Goal: Check status: Check status

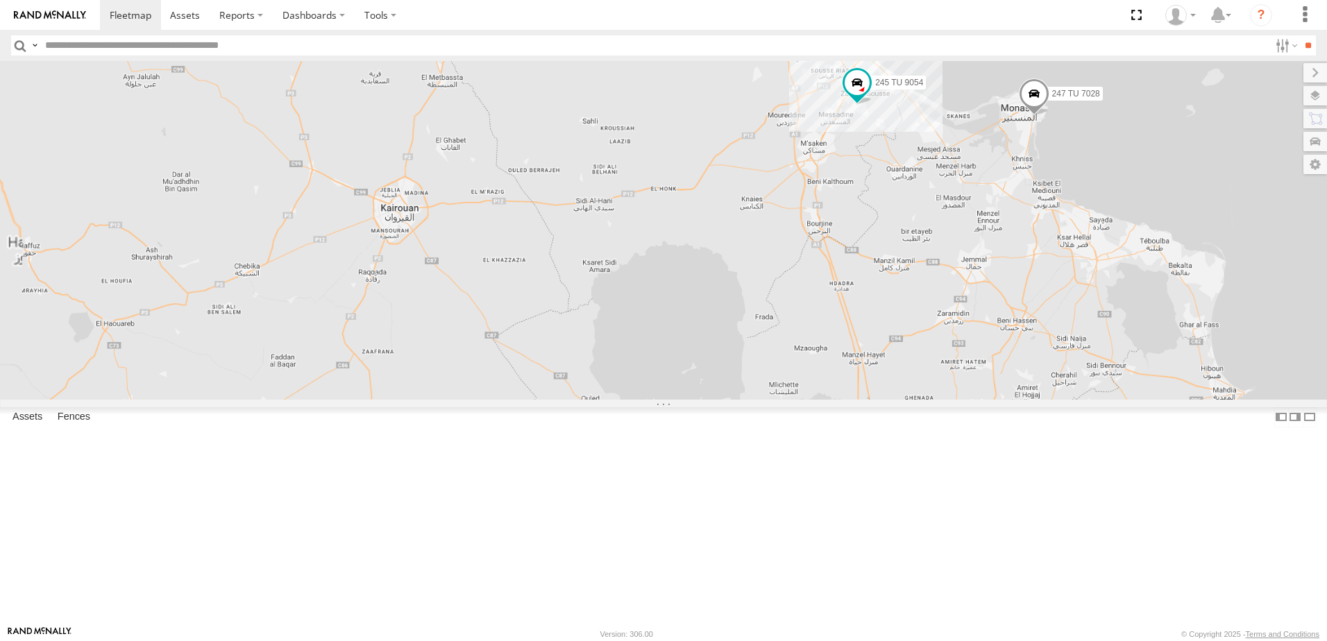
drag, startPoint x: 1076, startPoint y: 104, endPoint x: 1045, endPoint y: 240, distance: 139.6
click at [1045, 240] on div "247 TU 7028 245 TU 9066 245 TU 9054" at bounding box center [663, 230] width 1327 height 339
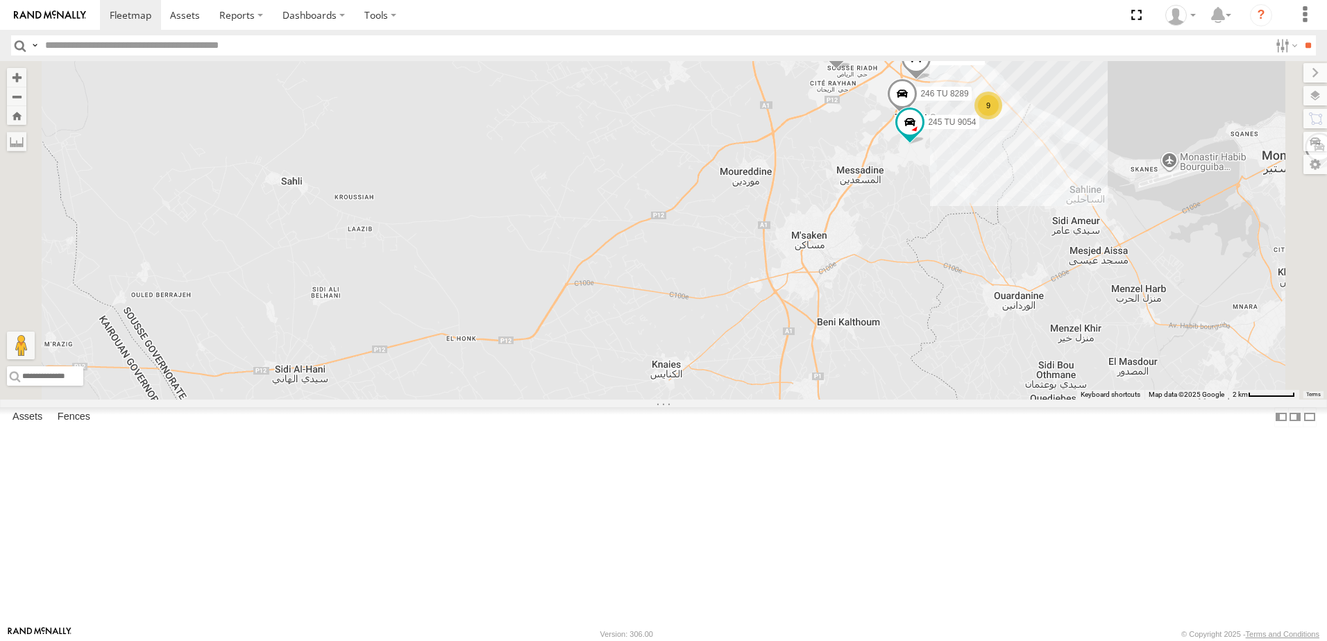
drag, startPoint x: 1056, startPoint y: 176, endPoint x: 1046, endPoint y: 235, distance: 59.9
click at [1046, 238] on div "247 TU 7028 245 TU 9066 245 TU 9059 241 TU 2030 9 241 TU 2026 245 TU 9060 246 T…" at bounding box center [663, 230] width 1327 height 339
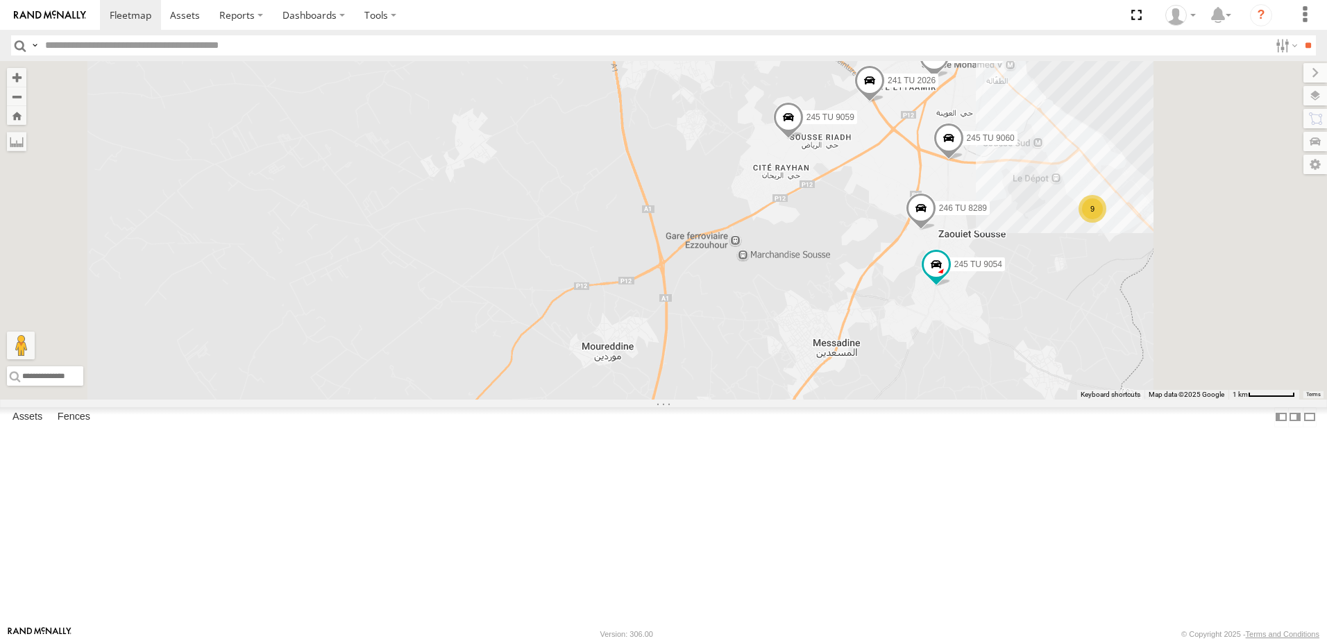
drag, startPoint x: 1065, startPoint y: 192, endPoint x: 1056, endPoint y: 266, distance: 74.8
click at [1056, 266] on div "247 TU 7028 245 TU 9066 245 TU 9059 241 TU 2030 241 TU 2026 245 TU 9060 246 TU …" at bounding box center [663, 230] width 1327 height 339
click at [964, 160] on span at bounding box center [948, 141] width 31 height 37
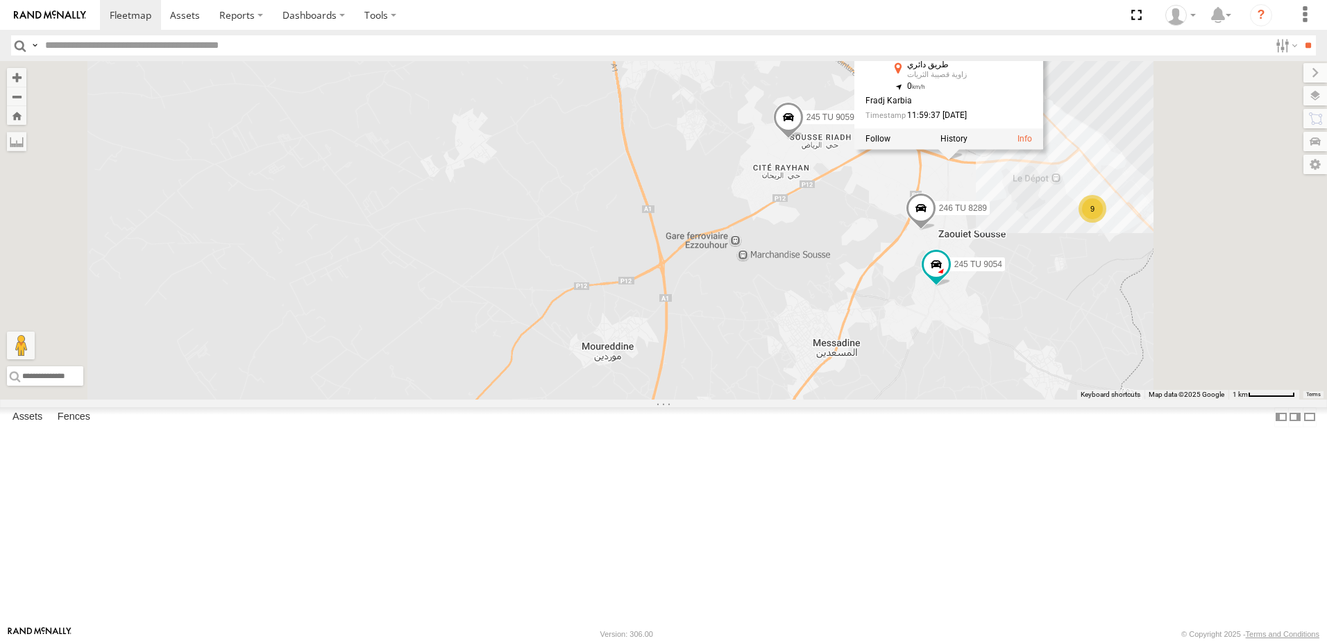
click at [1126, 295] on div "247 TU 7028 245 TU 9066 245 TU 9059 241 TU 2030 241 TU 2026 245 TU 9060 246 TU …" at bounding box center [663, 230] width 1327 height 339
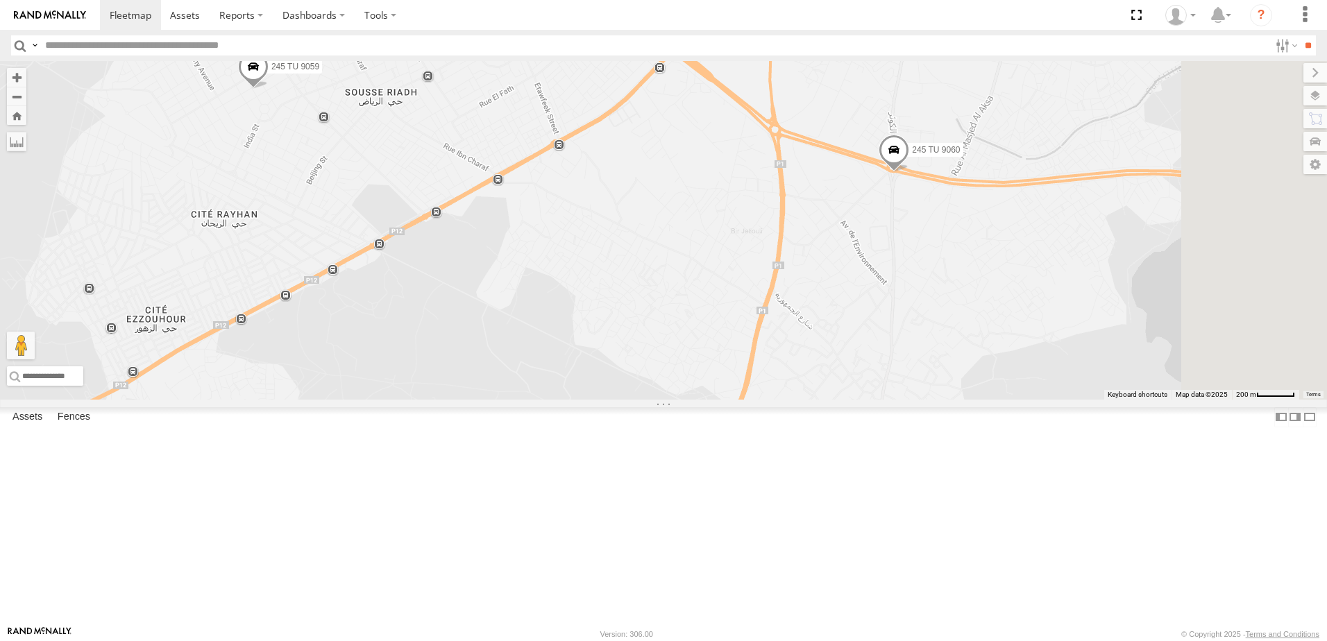
drag, startPoint x: 1133, startPoint y: 322, endPoint x: 1034, endPoint y: 298, distance: 102.2
click at [1033, 305] on div "247 TU 7028 245 TU 9066 245 TU 9059 241 TU 2030 241 TU 2026 245 TU 9060 246 TU …" at bounding box center [663, 230] width 1327 height 339
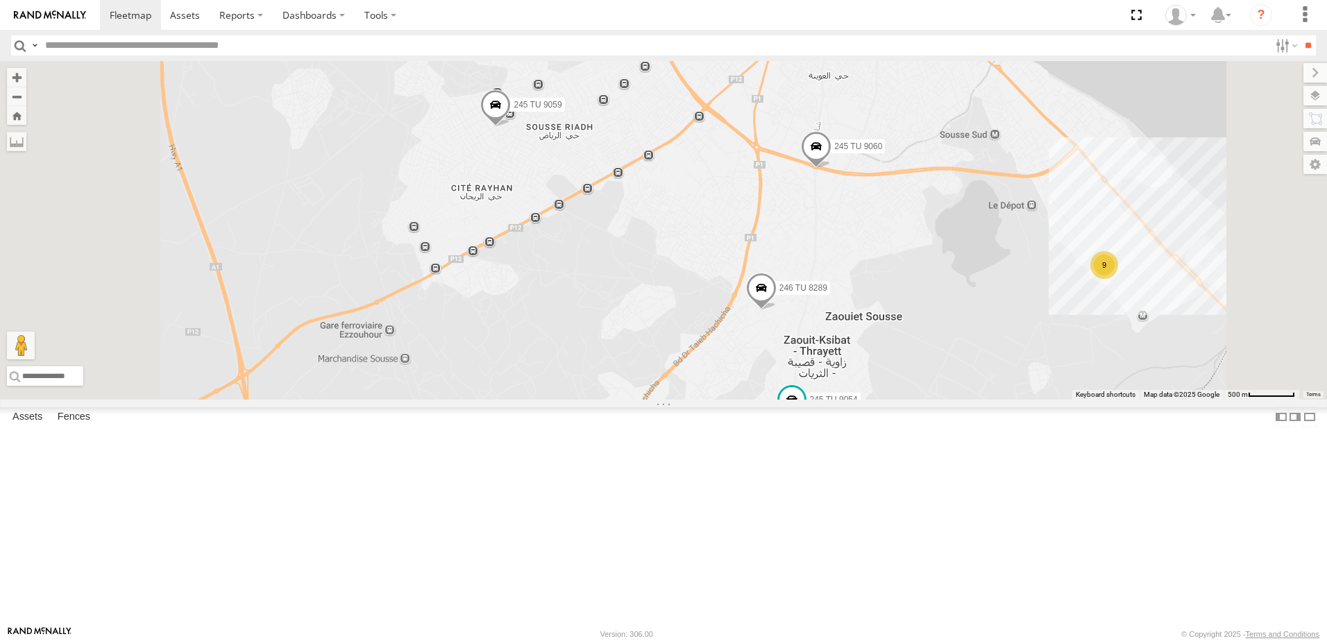
click at [831, 169] on span at bounding box center [816, 150] width 31 height 37
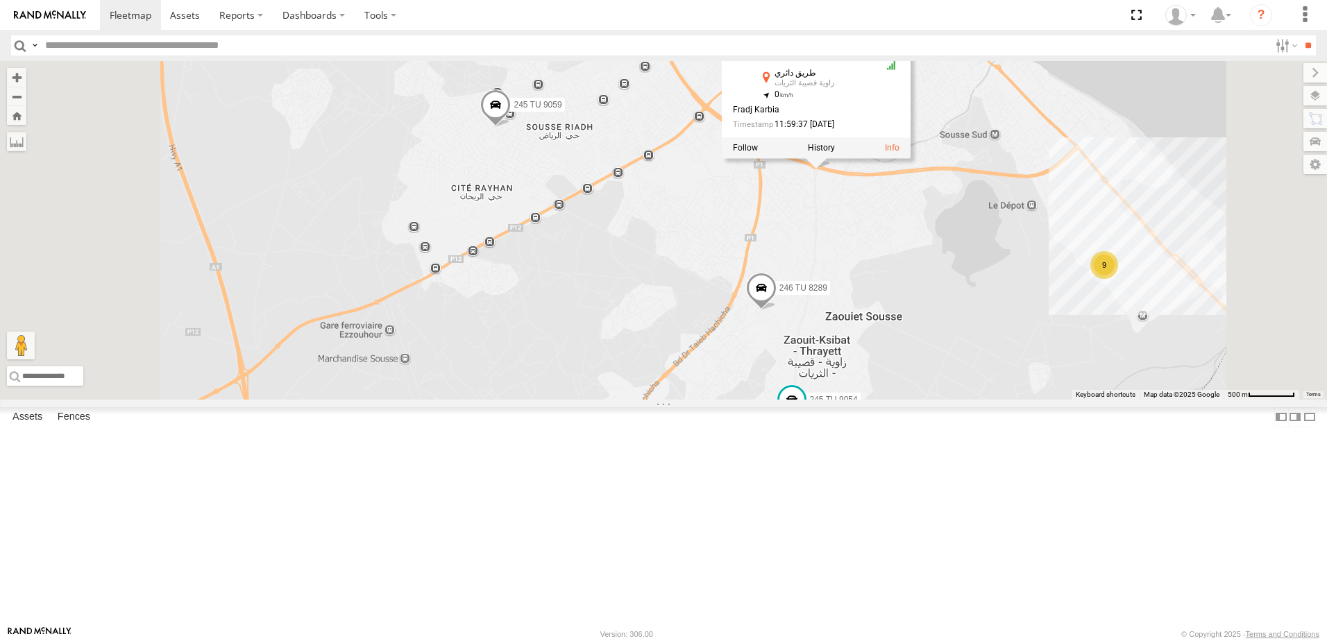
click at [991, 314] on div "247 TU 7028 245 TU 9066 245 TU 9059 241 TU 2030 241 TU 2026 245 TU 9060 246 TU …" at bounding box center [663, 230] width 1327 height 339
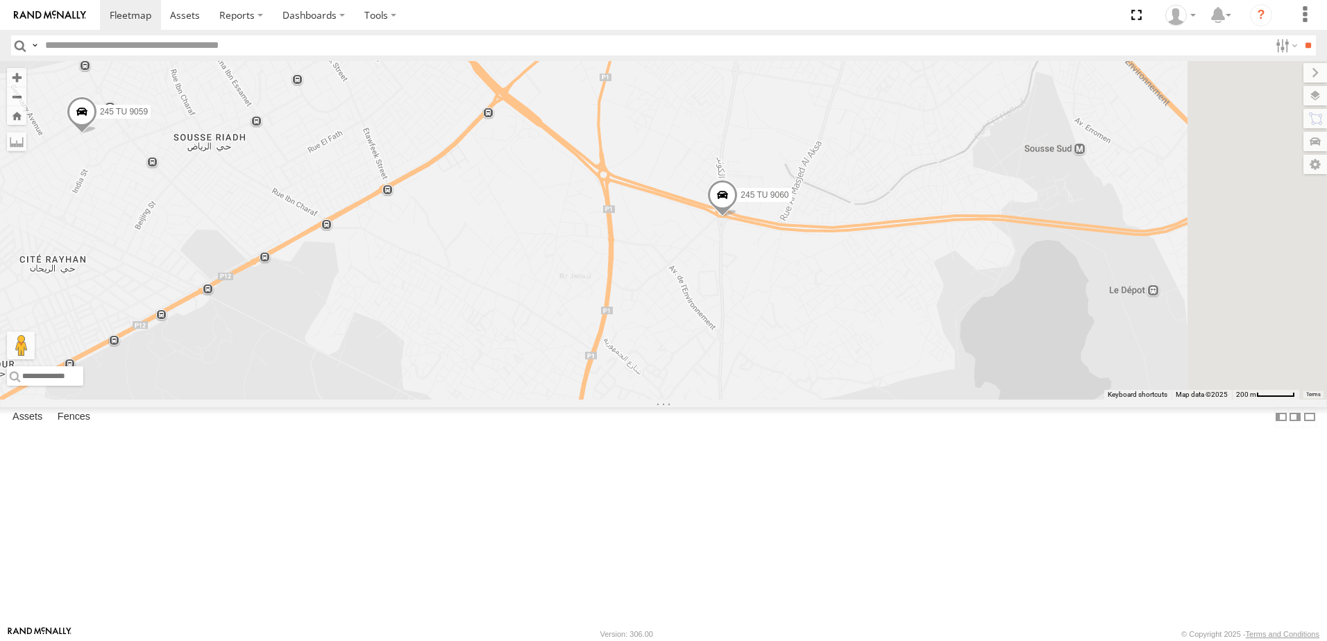
drag, startPoint x: 997, startPoint y: 283, endPoint x: 902, endPoint y: 359, distance: 121.0
click at [902, 359] on div "247 TU 7028 245 TU 9066 245 TU 9059 241 TU 2030 241 TU 2026 245 TU 9060 246 TU …" at bounding box center [663, 230] width 1327 height 339
click at [738, 218] on span at bounding box center [722, 198] width 31 height 37
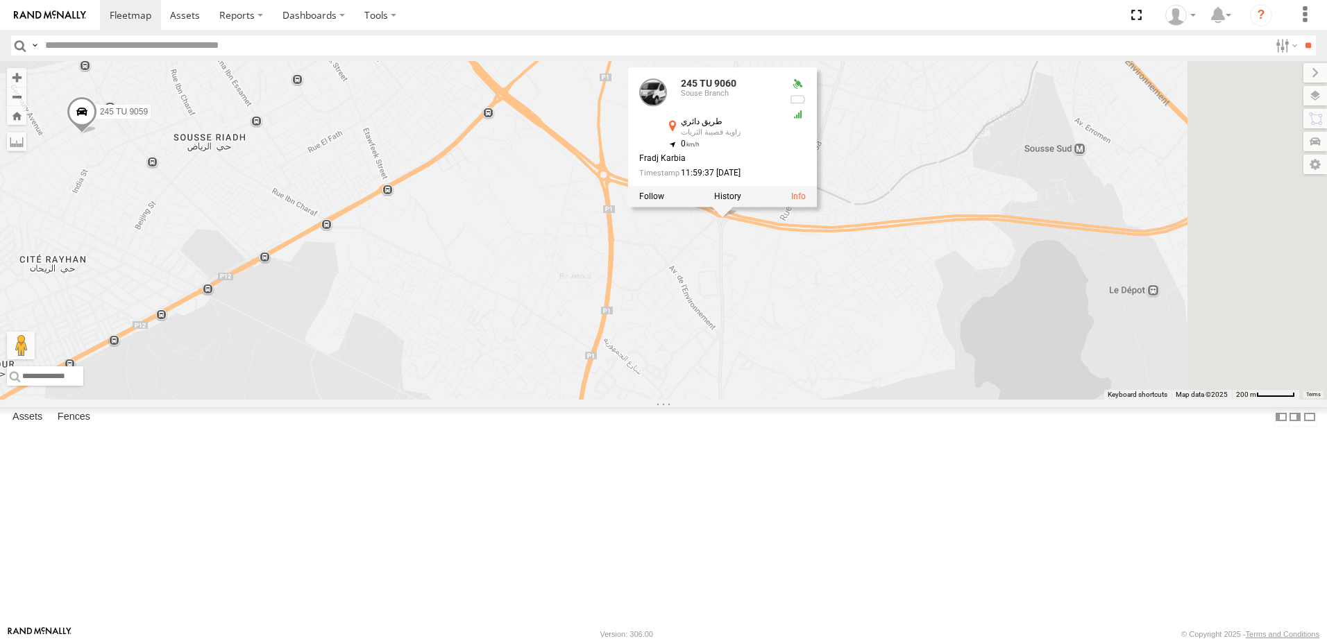
click at [917, 375] on div "247 TU 7028 245 TU 9066 245 TU 9059 241 TU 2030 241 TU 2026 245 TU 9060 246 TU …" at bounding box center [663, 230] width 1327 height 339
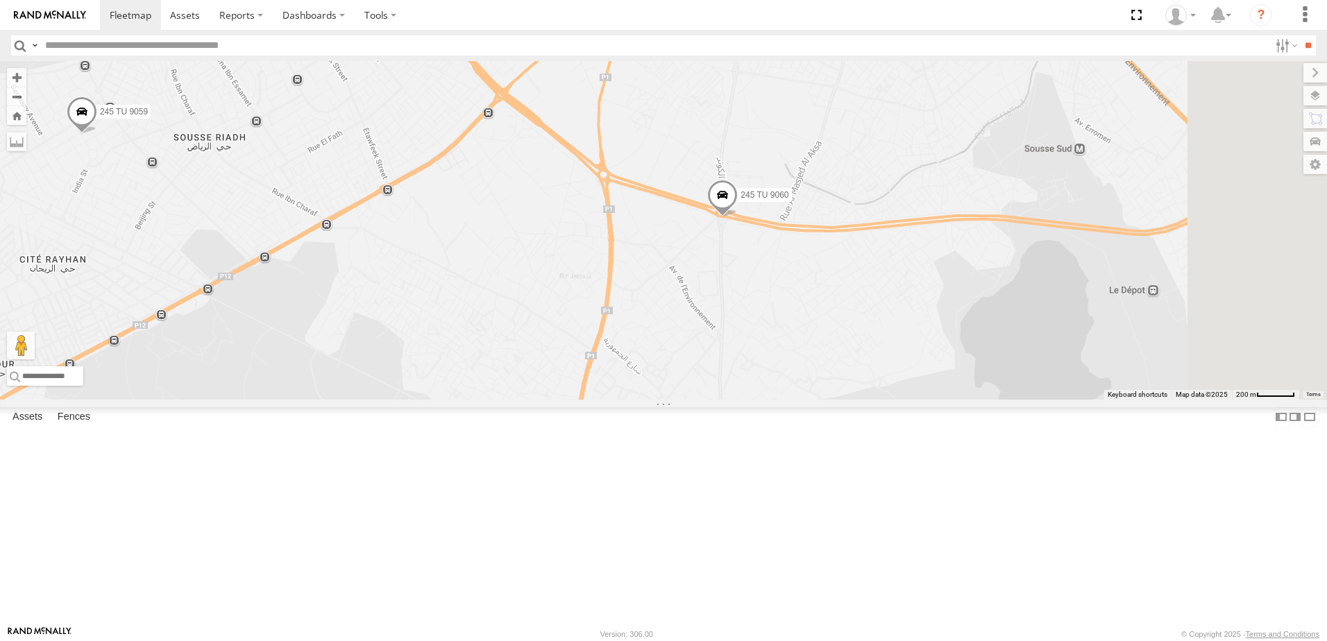
click at [918, 396] on div "247 TU 7028 245 TU 9066 245 TU 9059 241 TU 2030 241 TU 2026 245 TU 9060 246 TU …" at bounding box center [663, 230] width 1327 height 339
click at [1301, 51] on input "**" at bounding box center [1308, 45] width 16 height 20
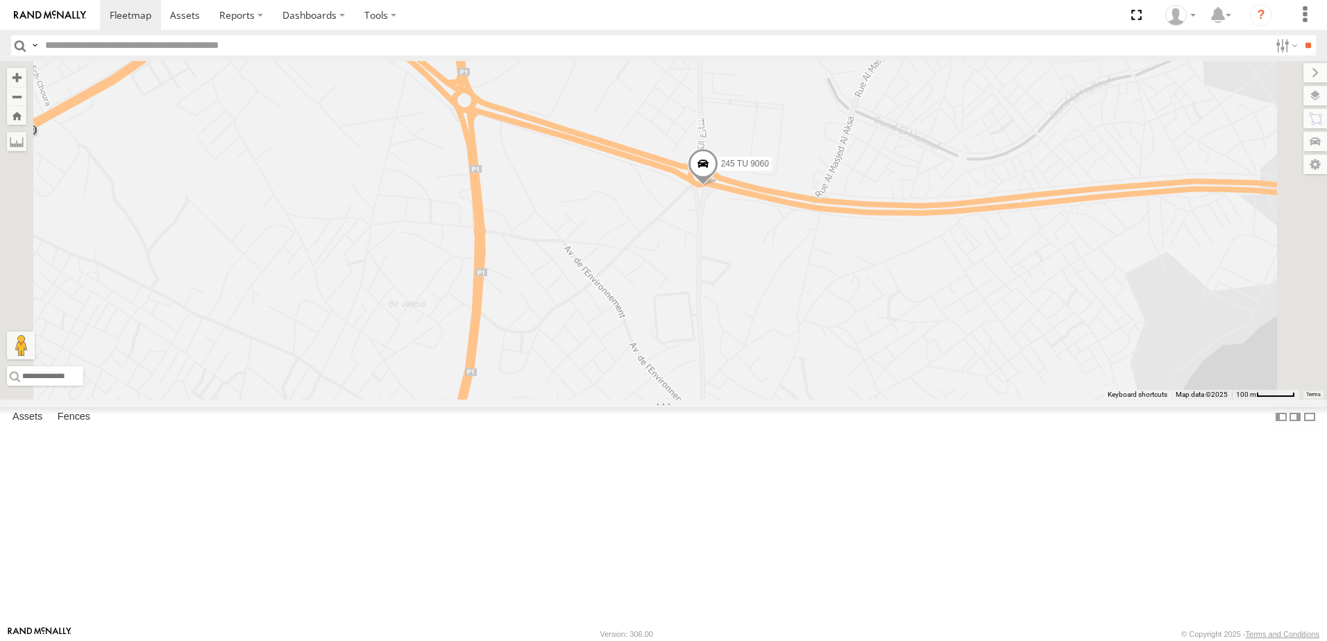
click at [718, 186] on span at bounding box center [703, 167] width 31 height 37
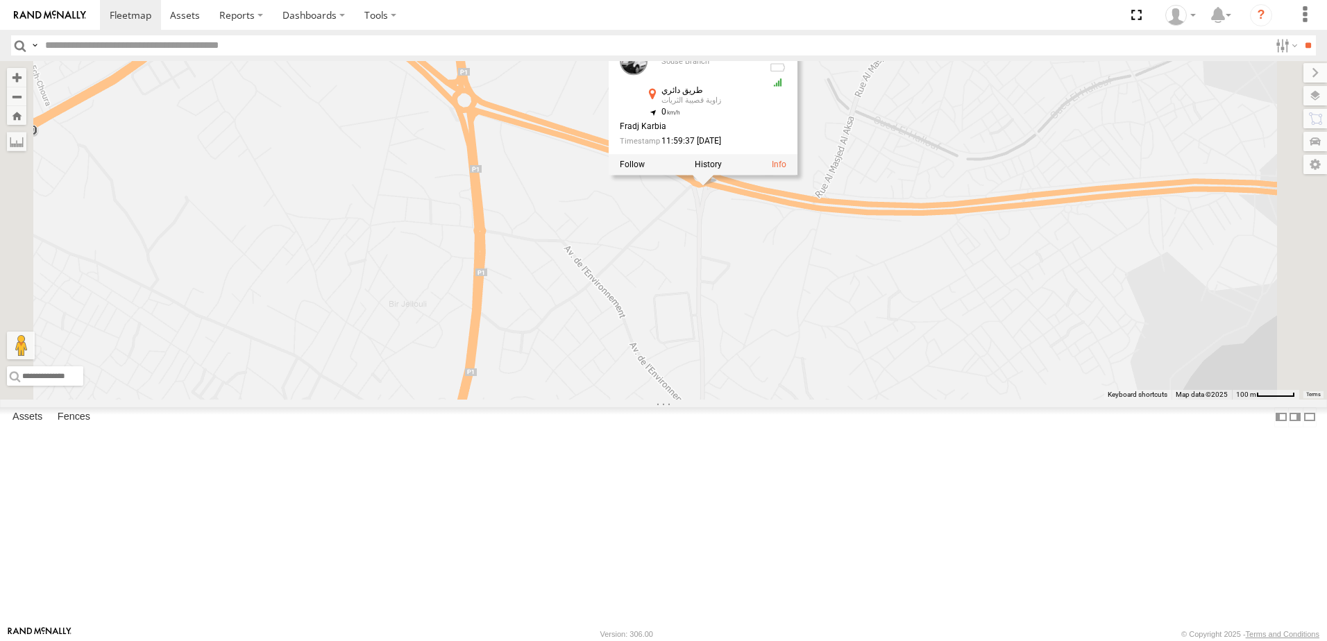
click at [874, 350] on div "241 TU 2026 245 TU 9060 246 TU 8289 245 TU 9060 [GEOGRAPHIC_DATA] طريق دائري زا…" at bounding box center [663, 230] width 1327 height 339
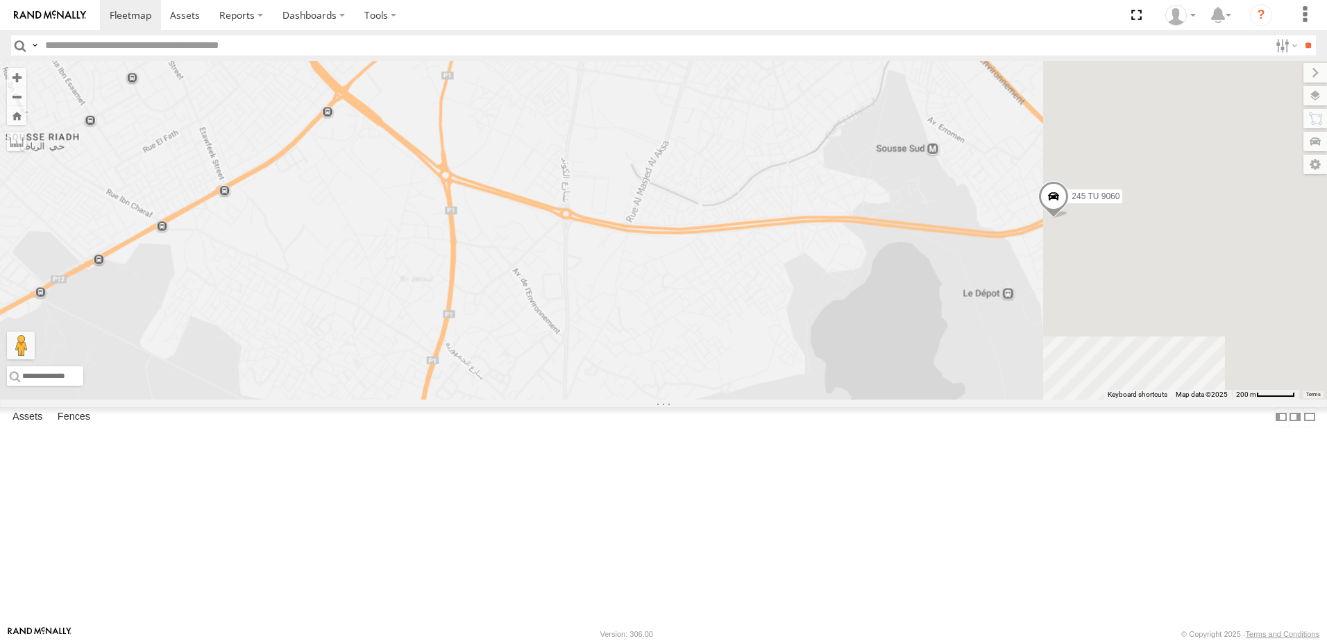
drag, startPoint x: 1115, startPoint y: 458, endPoint x: 834, endPoint y: 396, distance: 287.8
click at [834, 396] on div "241 TU 2026 245 TU 9060 246 TU 8289" at bounding box center [663, 230] width 1327 height 339
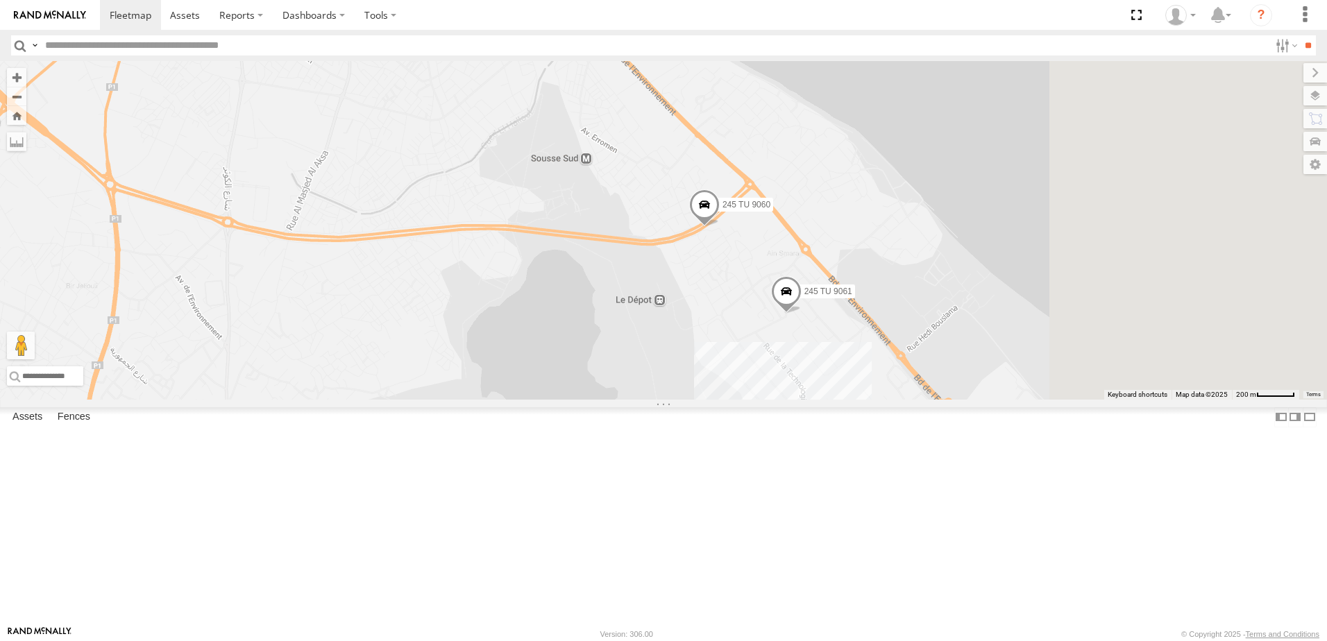
drag, startPoint x: 1097, startPoint y: 394, endPoint x: 853, endPoint y: 407, distance: 244.0
click at [853, 400] on div "241 TU 2026 245 TU 9060 246 TU 8289 8 245 TU 9061" at bounding box center [663, 230] width 1327 height 339
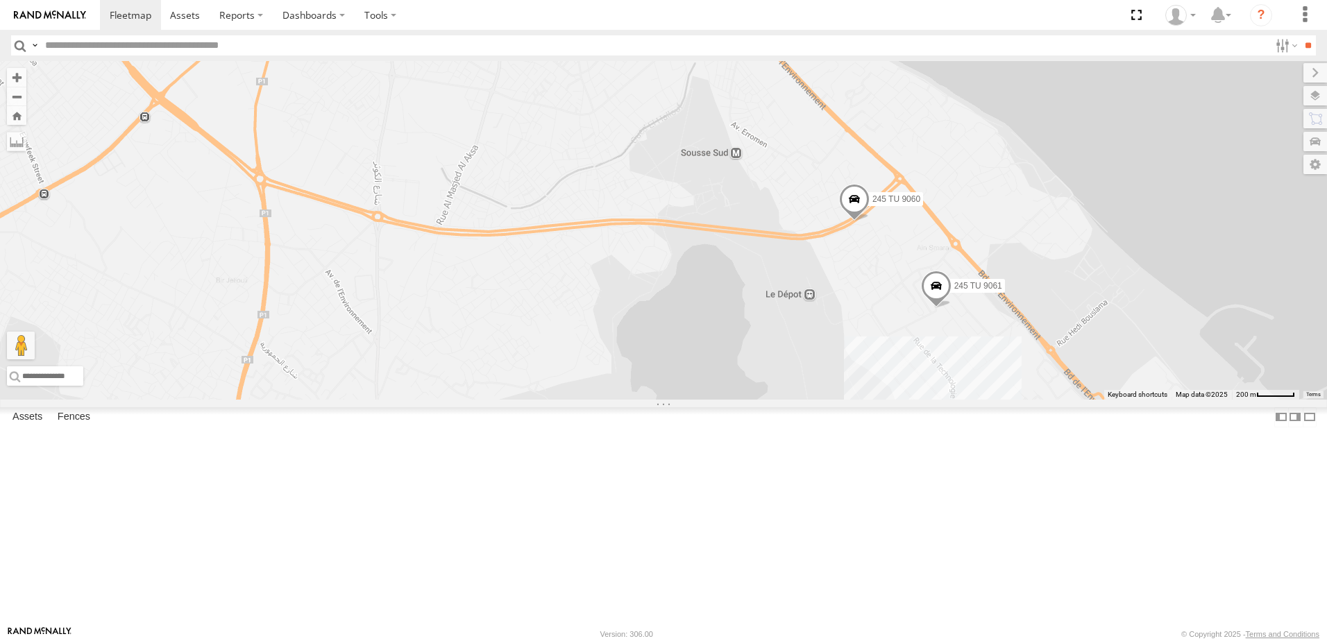
click at [670, 400] on div "241 TU 2026 245 TU 9060 246 TU 8289 8 245 TU 9061" at bounding box center [663, 230] width 1327 height 339
